Goal: Find specific page/section: Find specific page/section

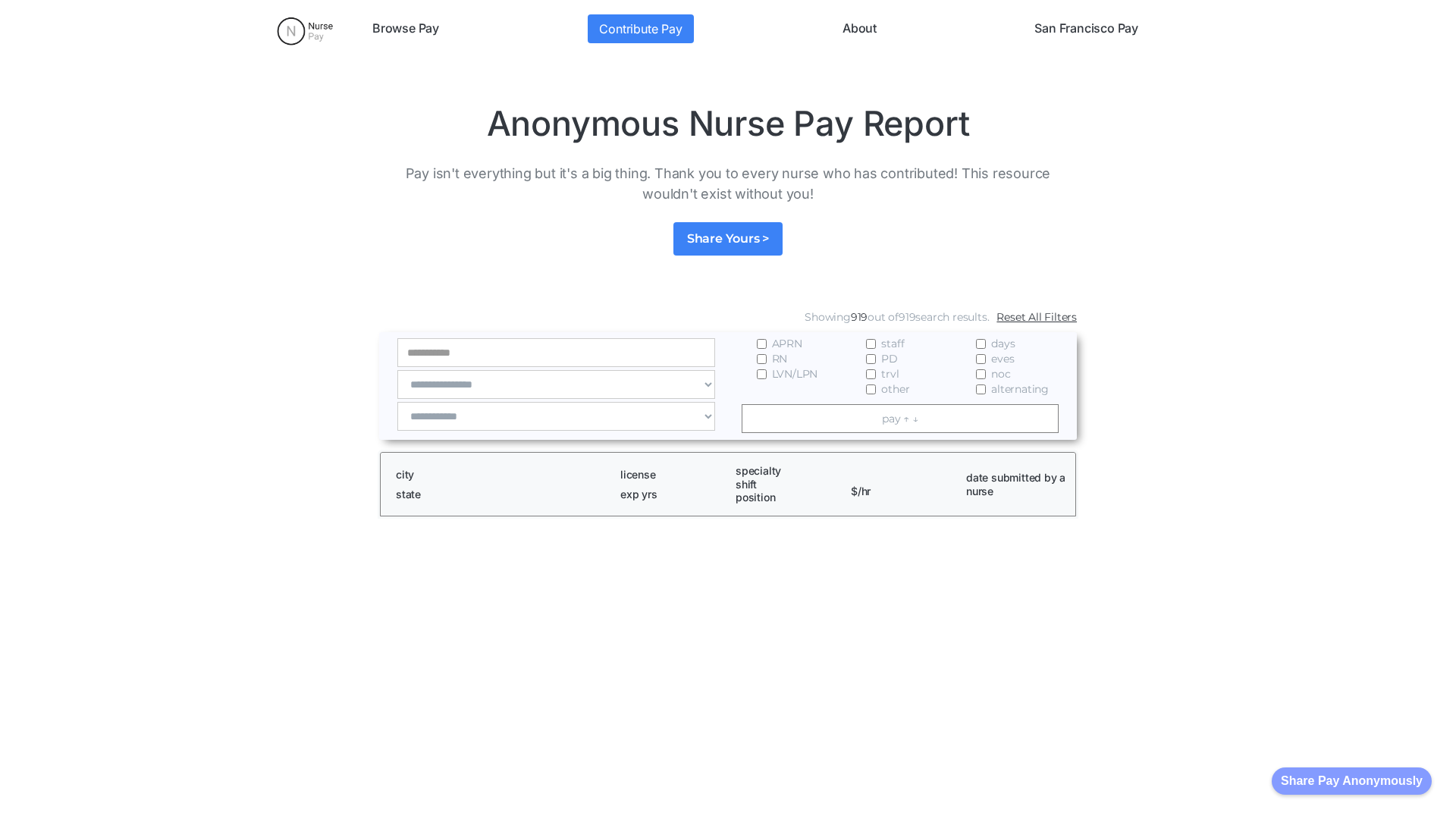
scroll to position [2063, 0]
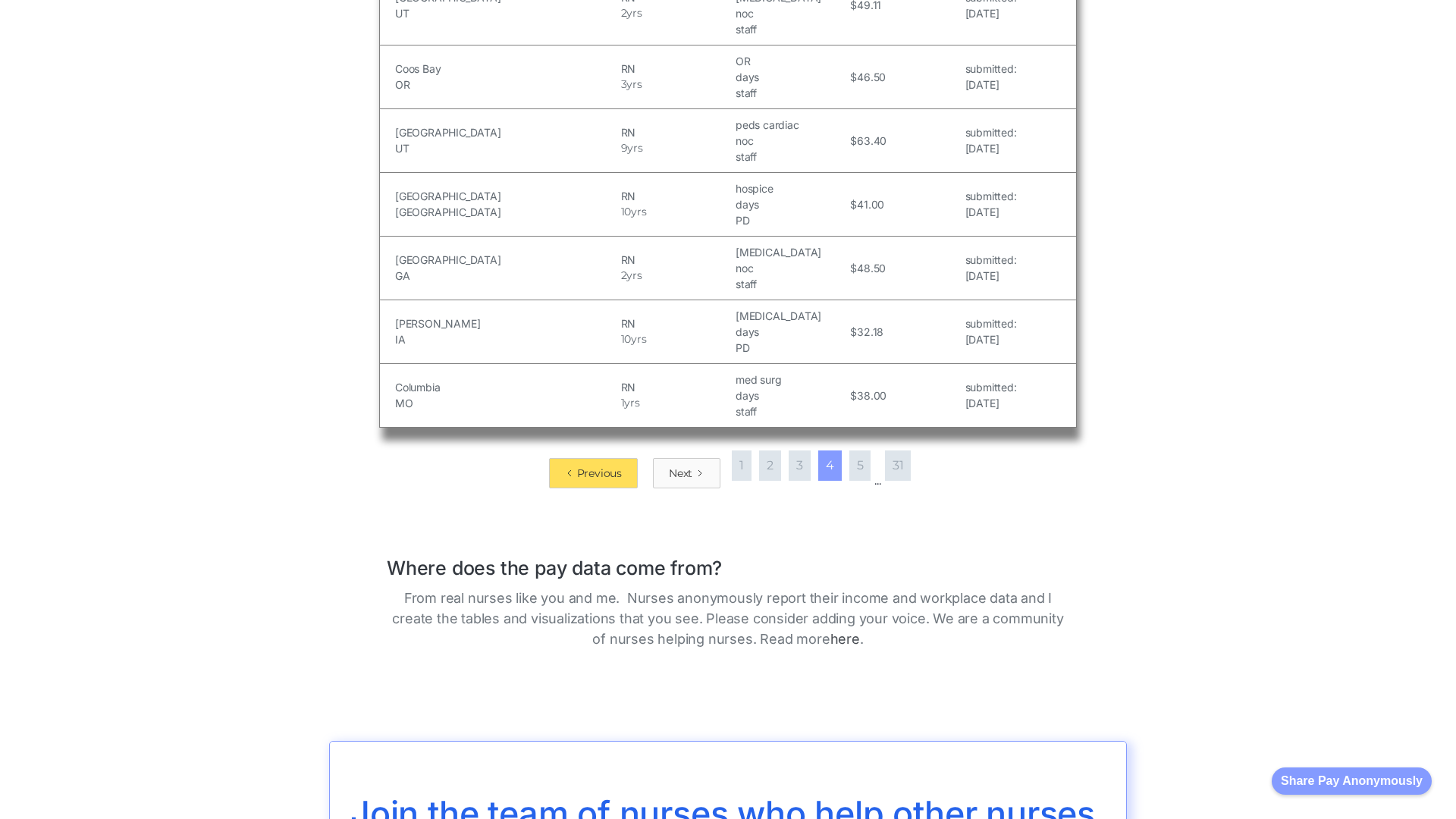
click at [682, 465] on div "Next" at bounding box center [680, 473] width 24 height 15
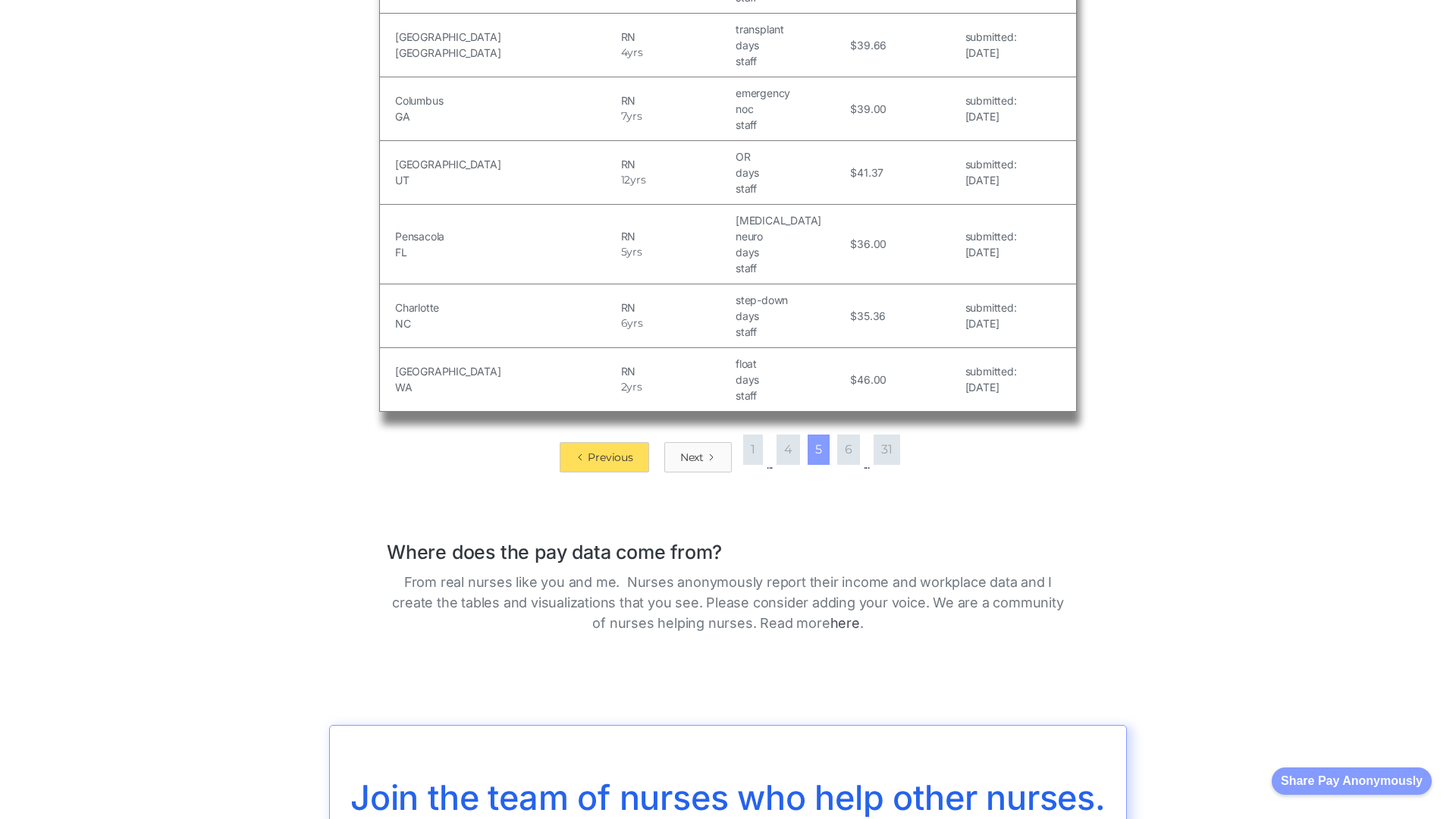
click at [692, 450] on div "Next" at bounding box center [692, 457] width 24 height 15
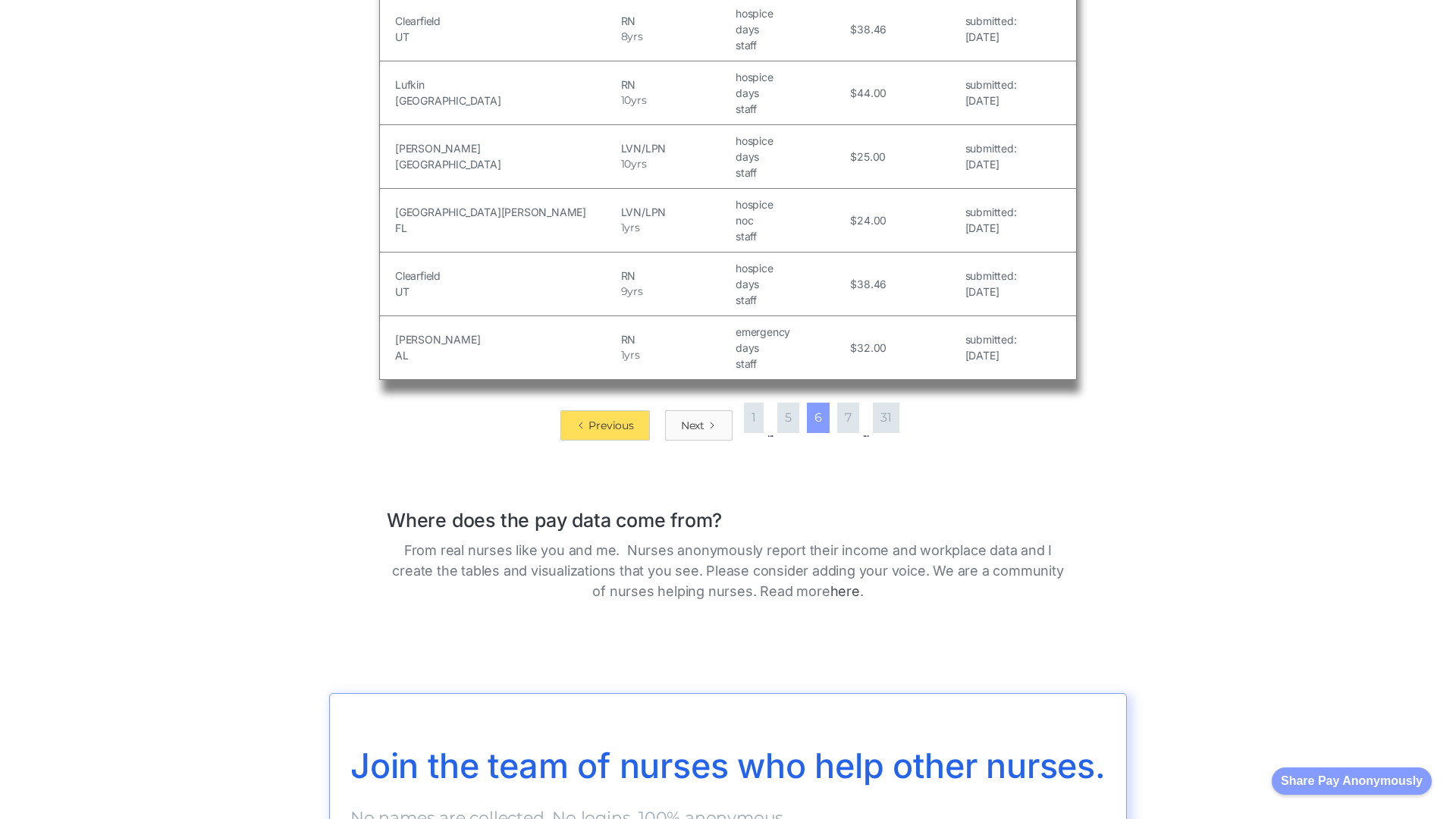
click at [692, 418] on div "Next" at bounding box center [693, 425] width 24 height 15
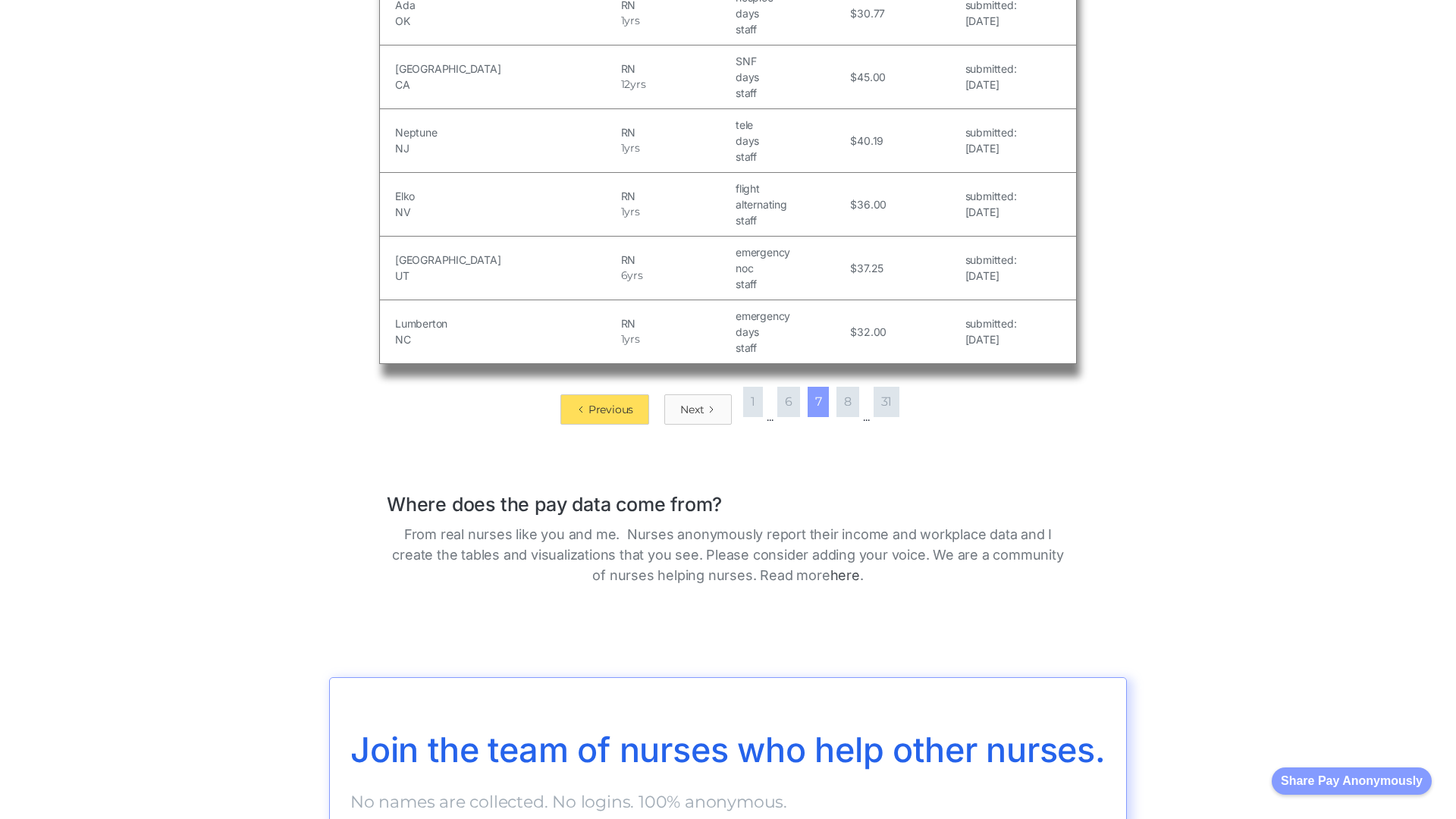
click at [692, 409] on div "Next" at bounding box center [692, 409] width 24 height 15
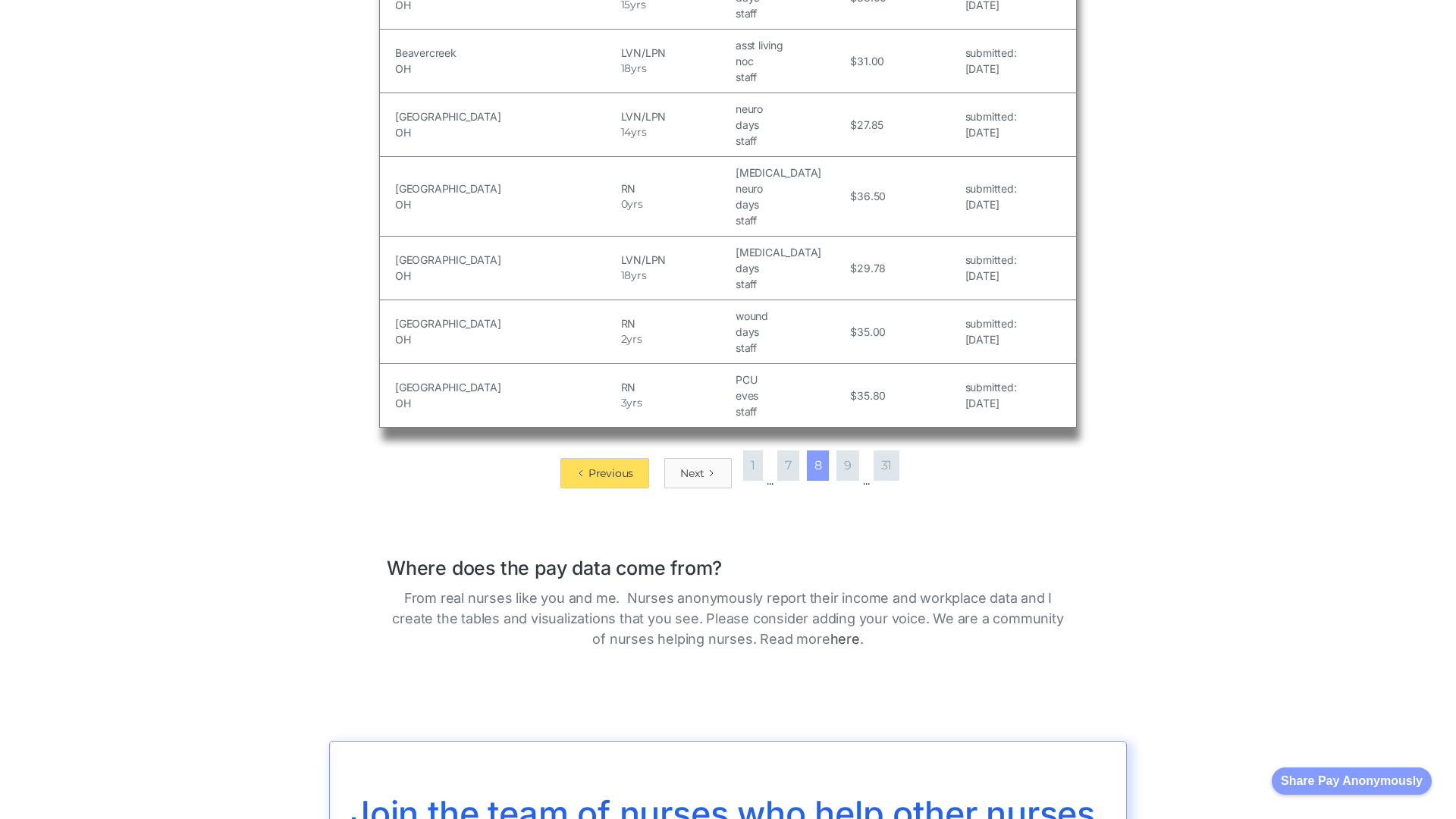
click at [692, 465] on div "Next" at bounding box center [692, 473] width 24 height 15
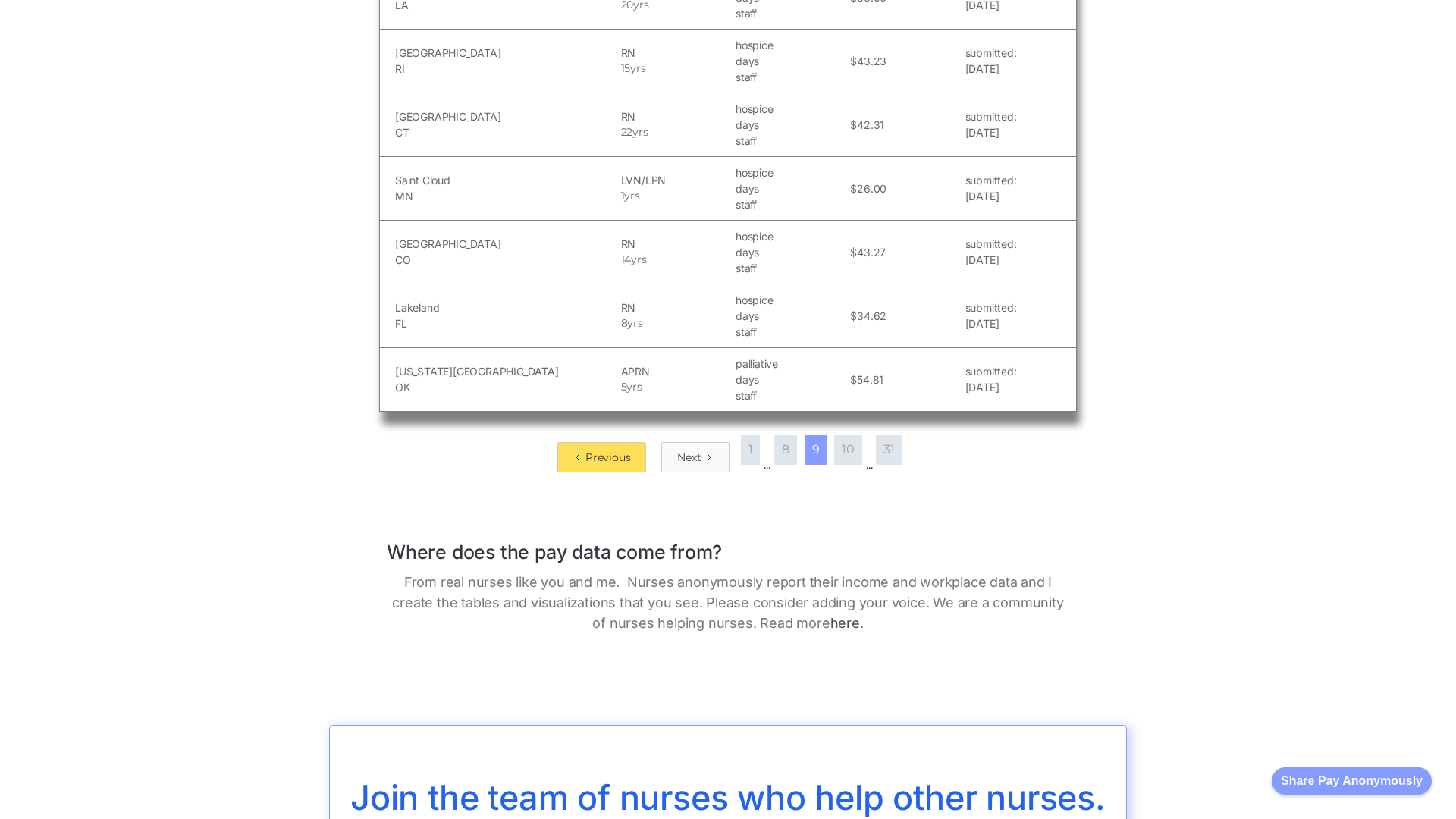
click at [688, 450] on div "Next" at bounding box center [688, 457] width 24 height 15
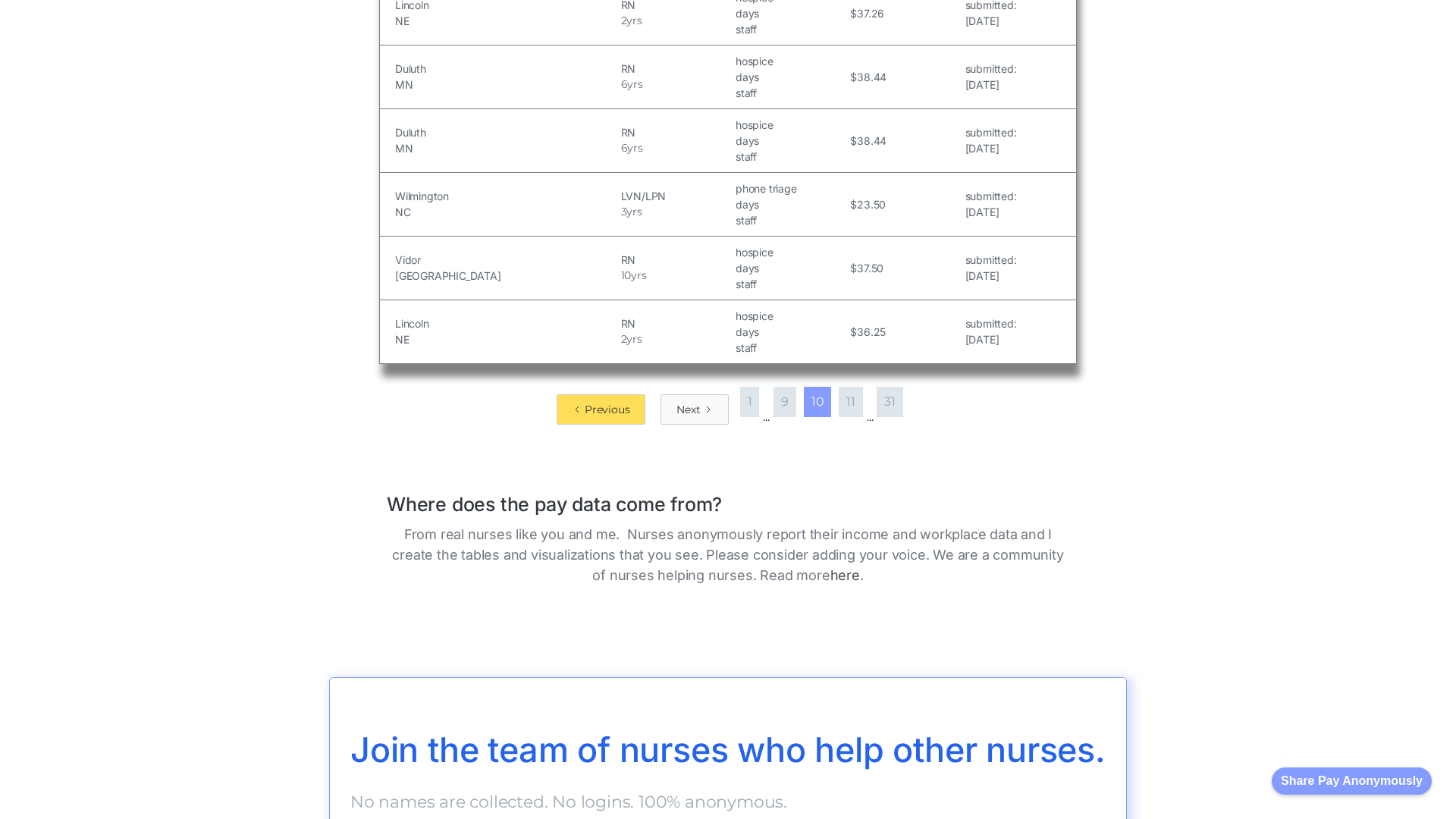
click at [685, 409] on div "Next" at bounding box center [688, 409] width 24 height 15
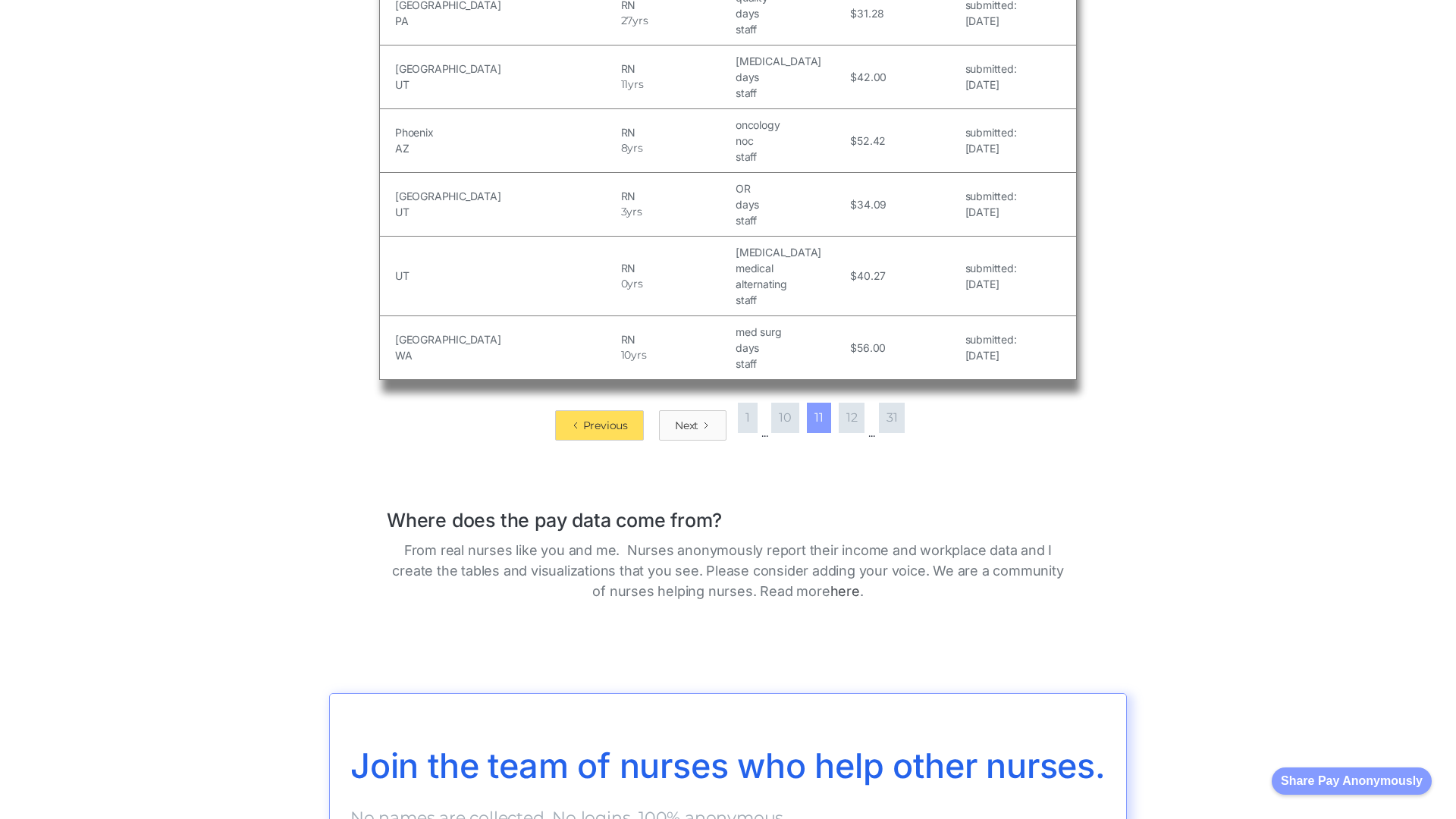
click at [682, 418] on div "Next" at bounding box center [686, 425] width 24 height 15
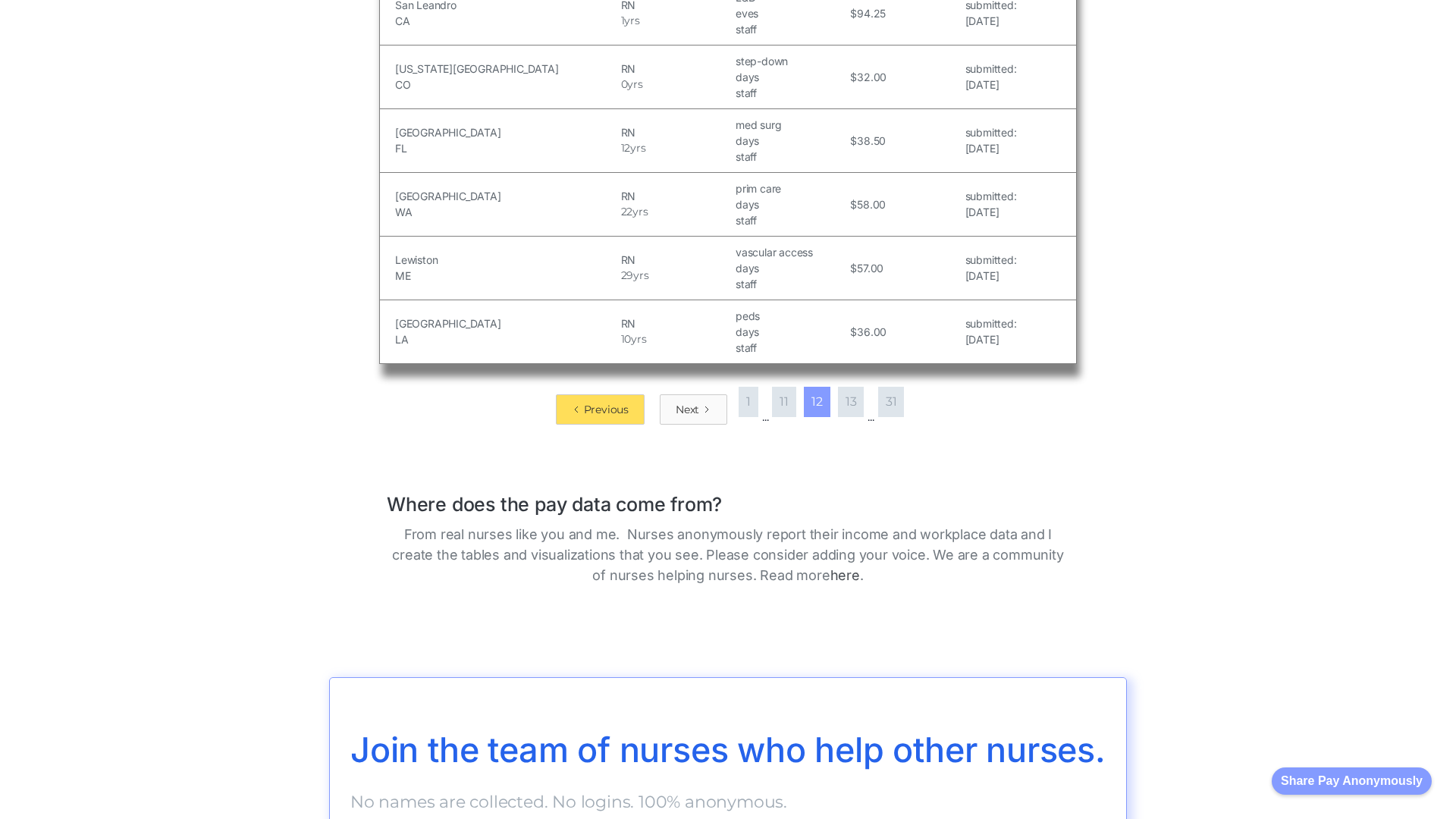
click at [682, 409] on div "Next" at bounding box center [687, 409] width 24 height 15
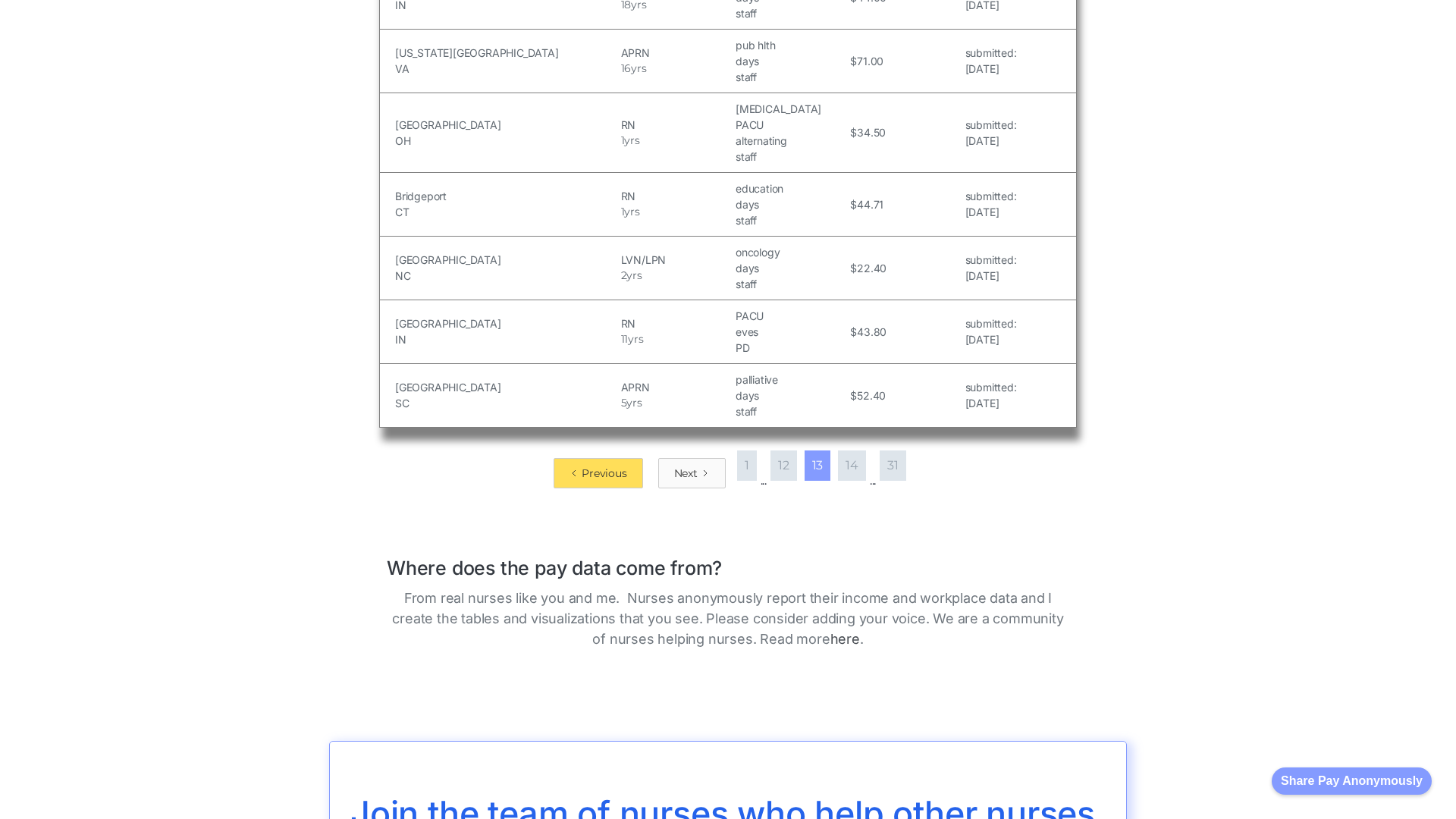
click at [682, 465] on div "Next" at bounding box center [685, 473] width 24 height 15
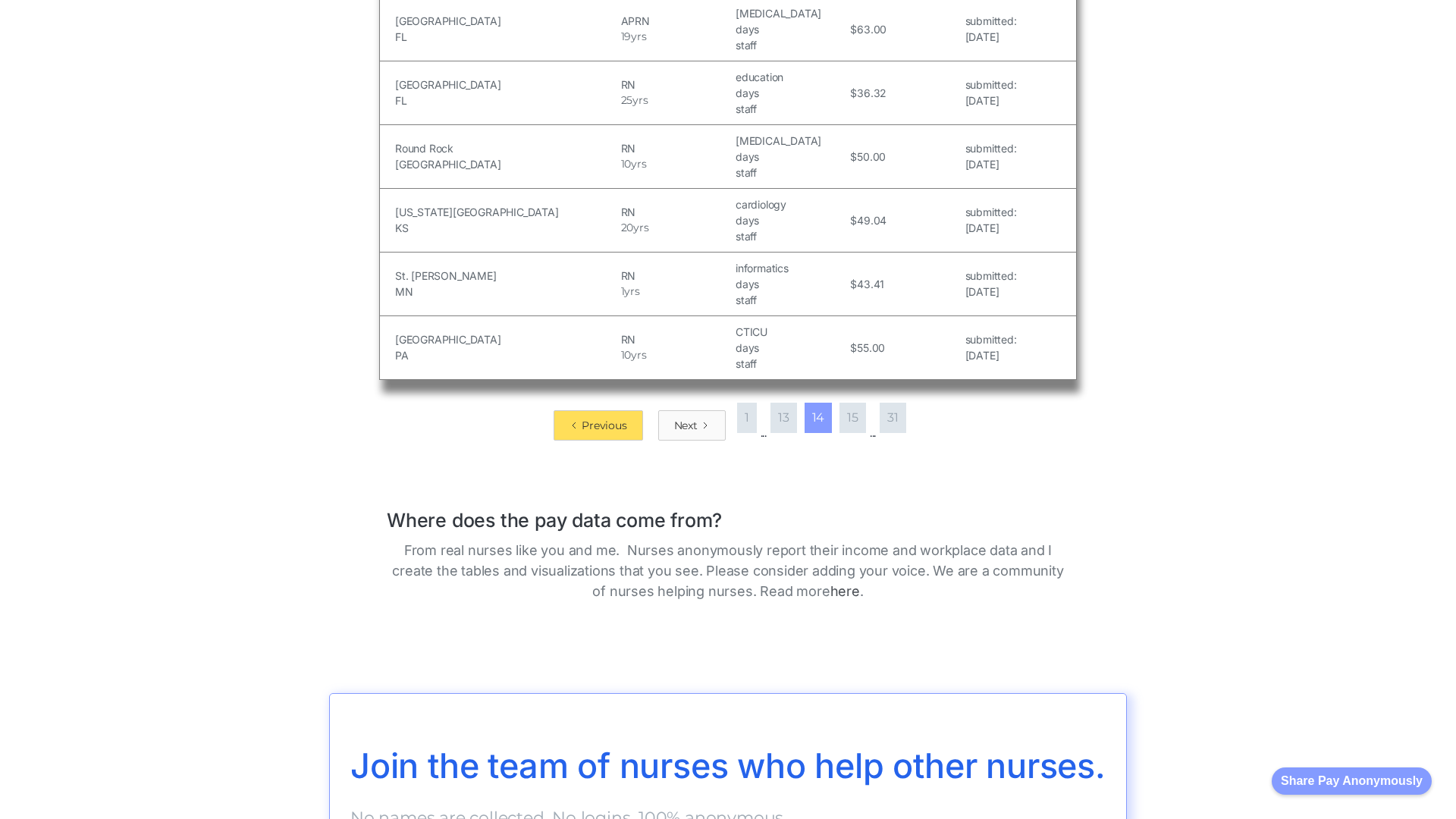
click at [682, 418] on div "Next" at bounding box center [685, 425] width 24 height 15
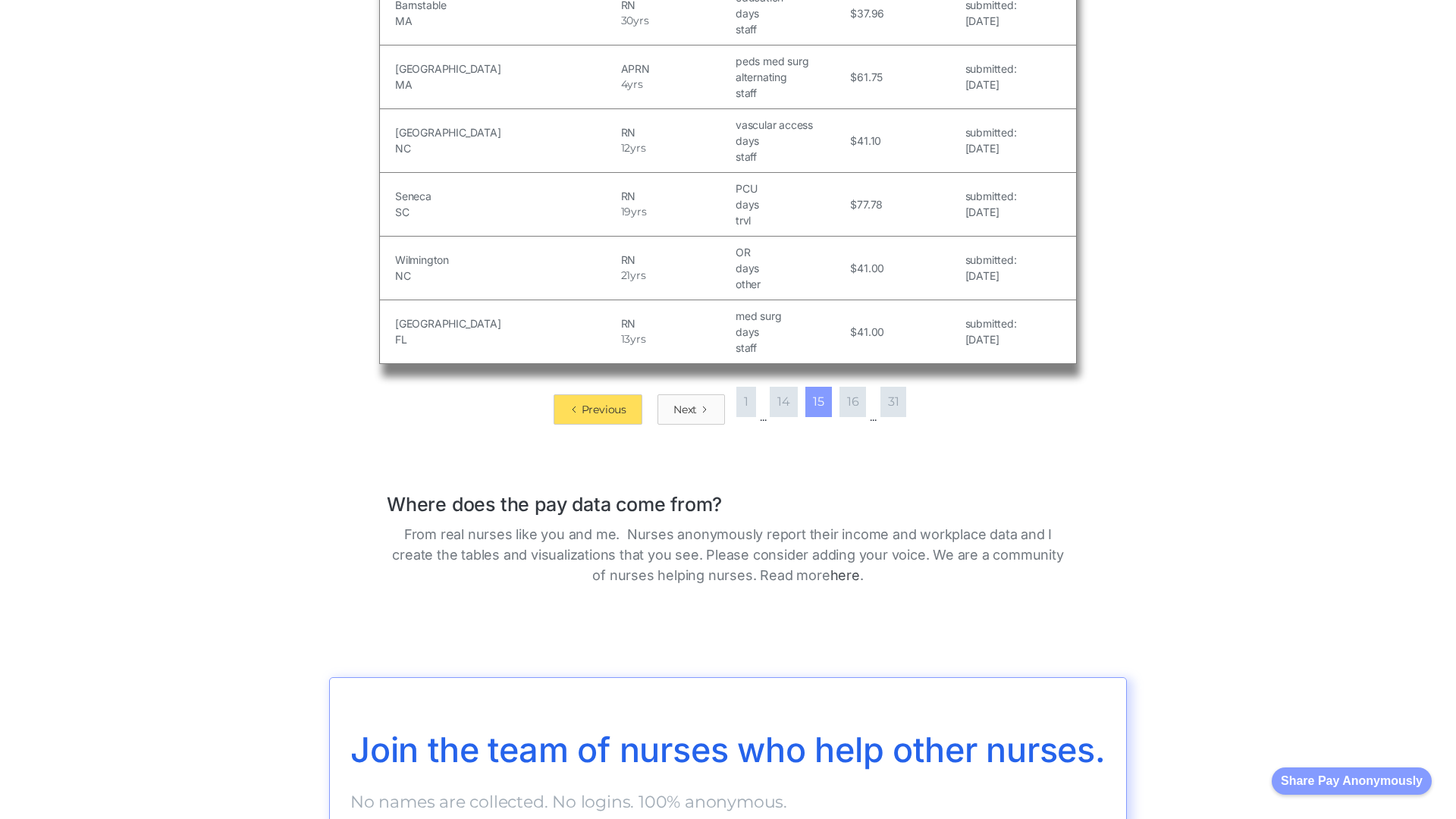
click at [682, 402] on div "Next" at bounding box center [684, 409] width 24 height 15
click at [682, 409] on div "Next" at bounding box center [685, 409] width 24 height 15
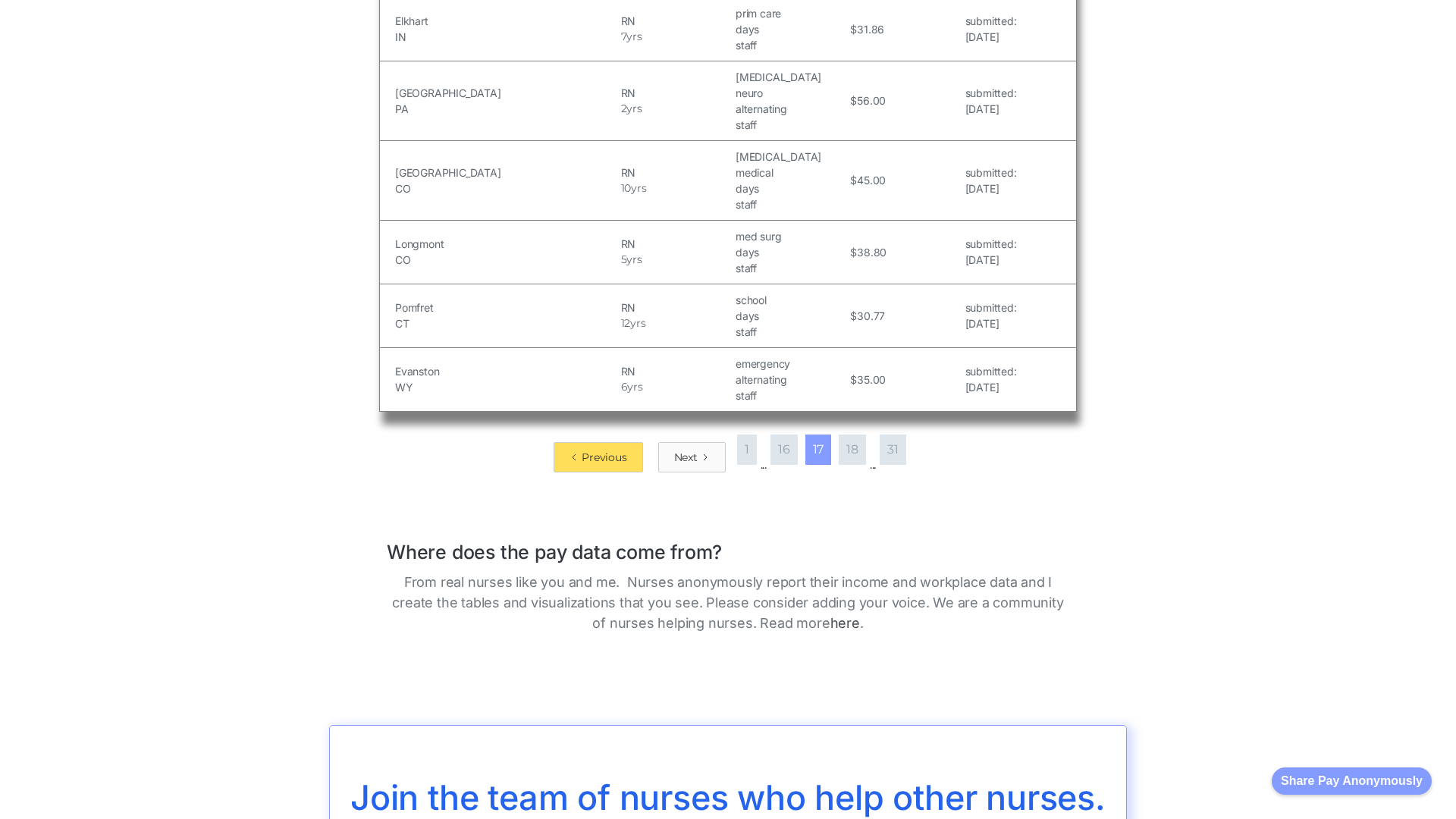
click at [682, 450] on div "Next" at bounding box center [685, 457] width 24 height 15
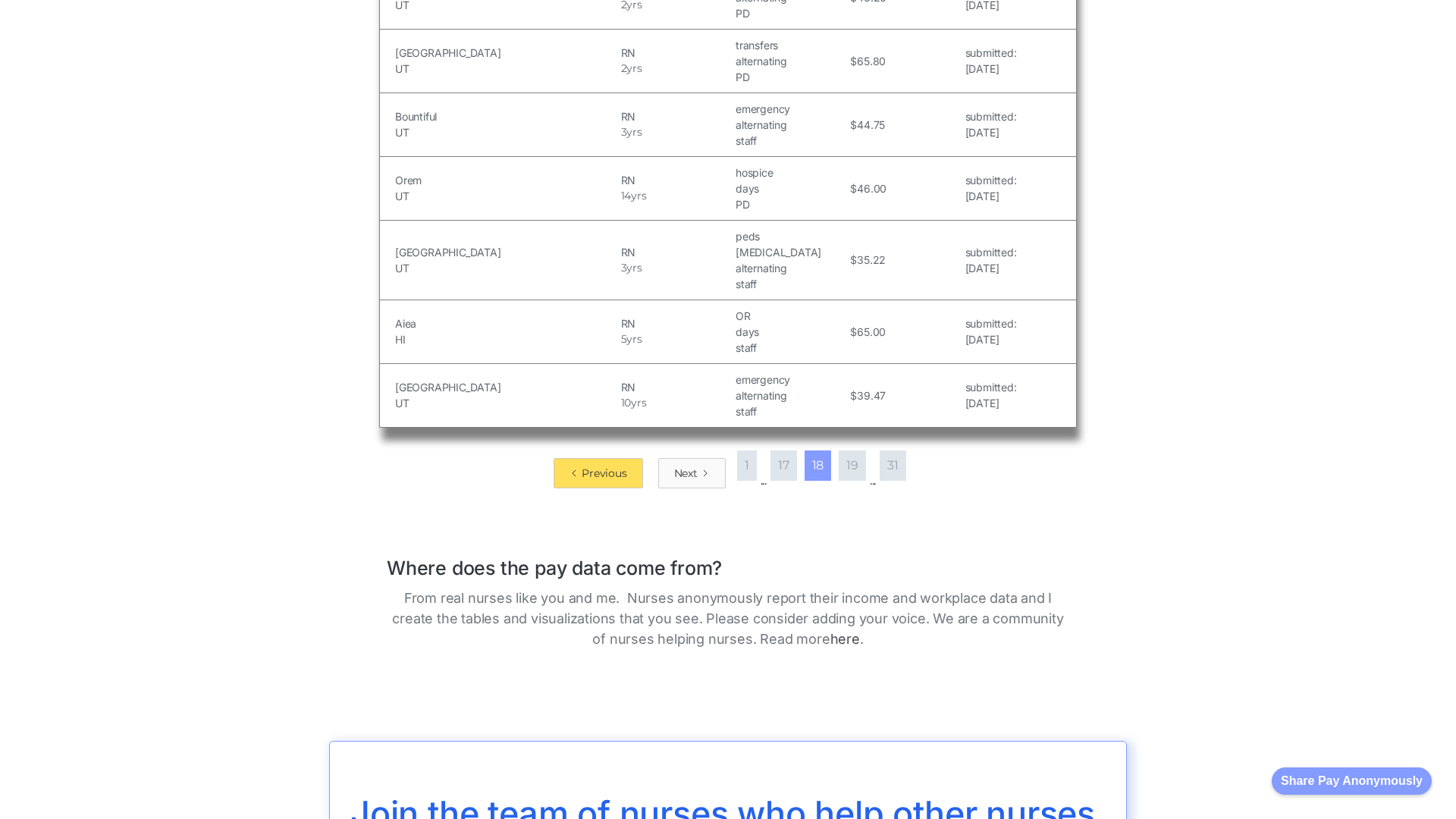
click at [682, 465] on div "Next" at bounding box center [685, 473] width 24 height 15
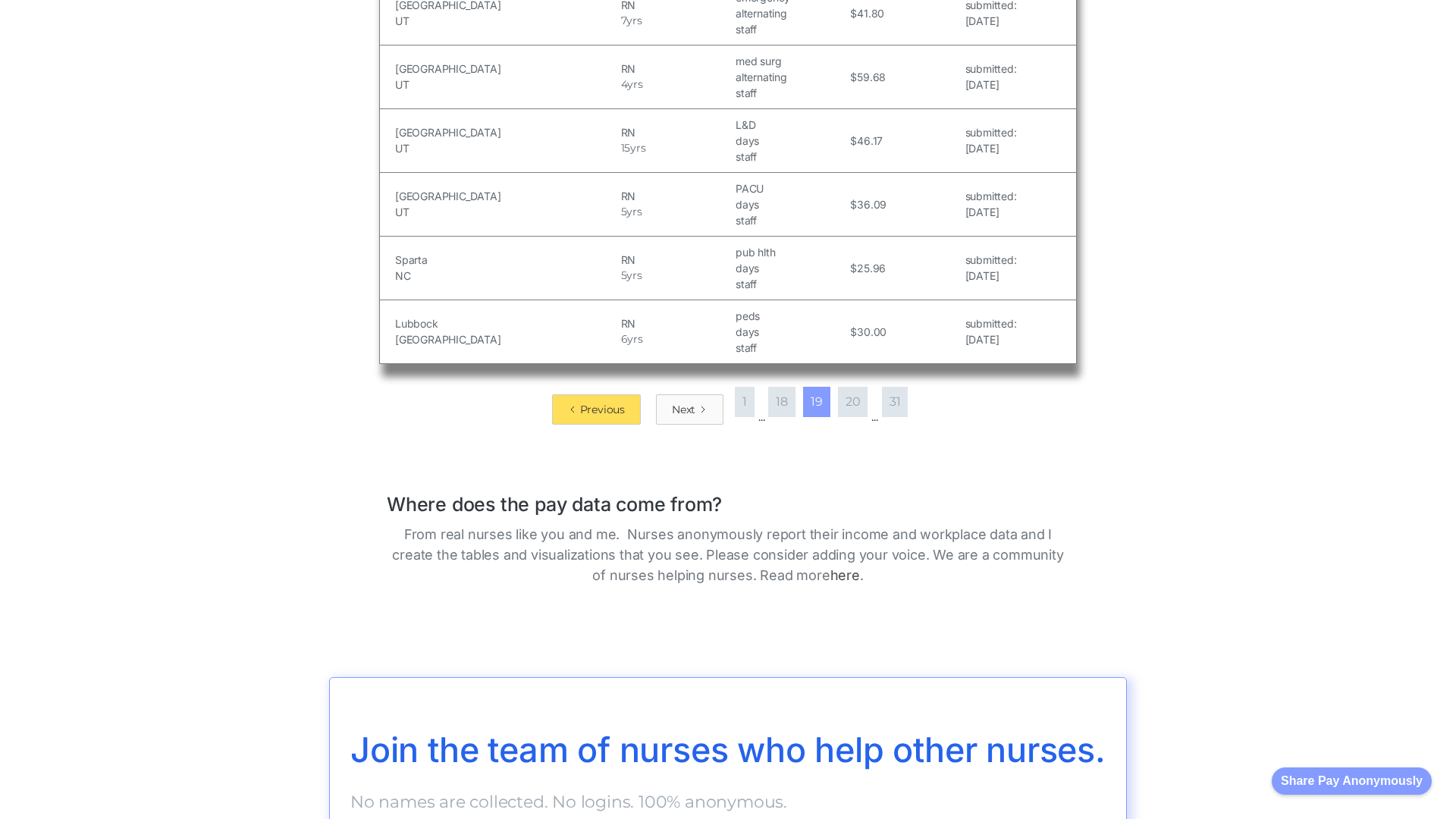
click at [682, 402] on div "Next" at bounding box center [684, 409] width 24 height 15
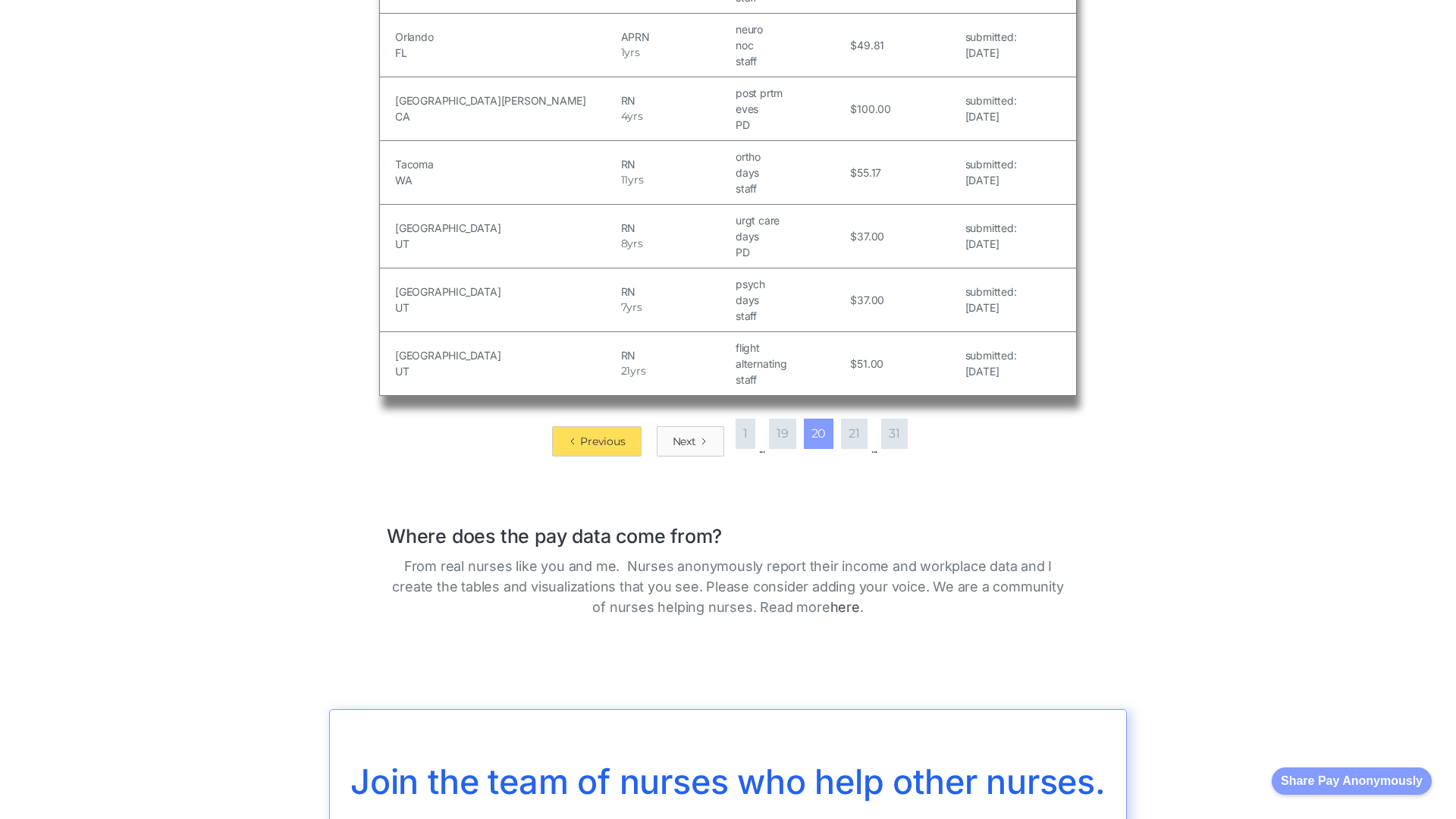
click at [682, 434] on div "Next" at bounding box center [684, 441] width 24 height 15
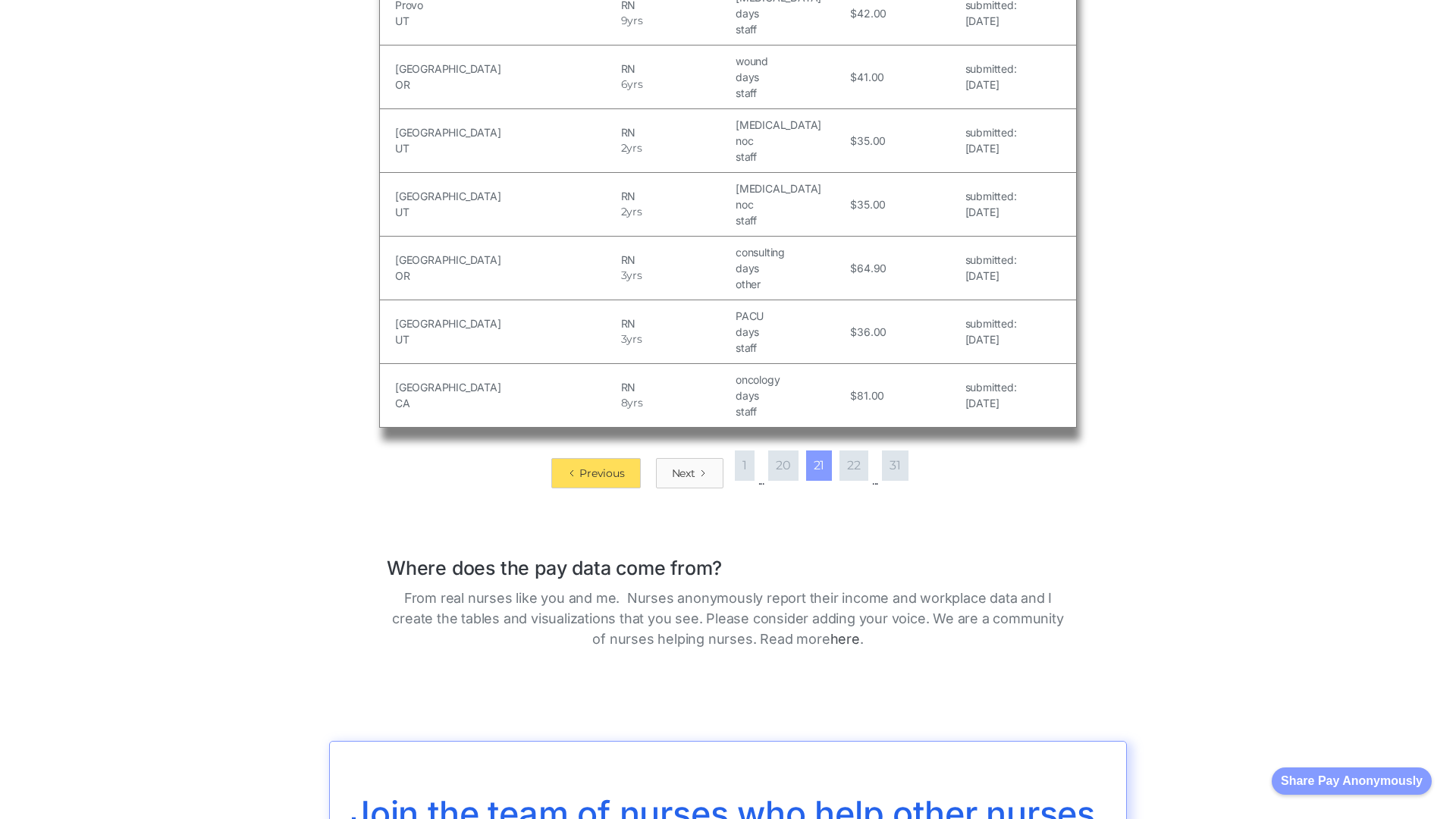
scroll to position [2476, 0]
